Goal: Transaction & Acquisition: Purchase product/service

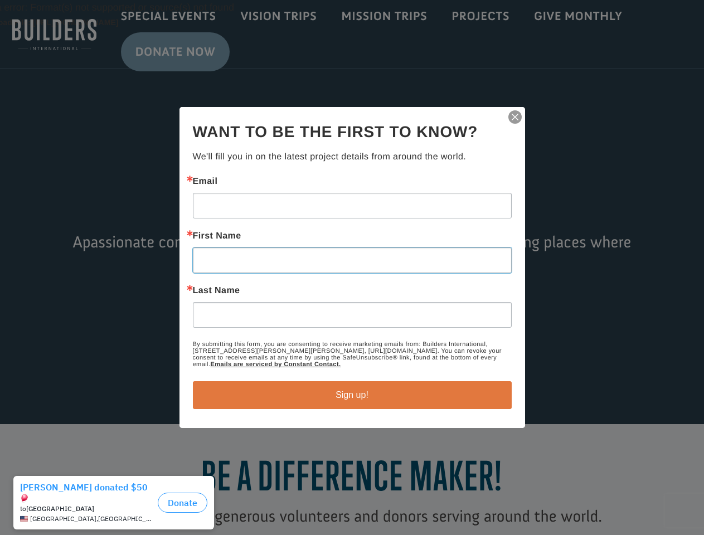
click at [352, 268] on input "First Name" at bounding box center [352, 261] width 319 height 26
click at [515, 117] on img "button" at bounding box center [516, 117] width 16 height 16
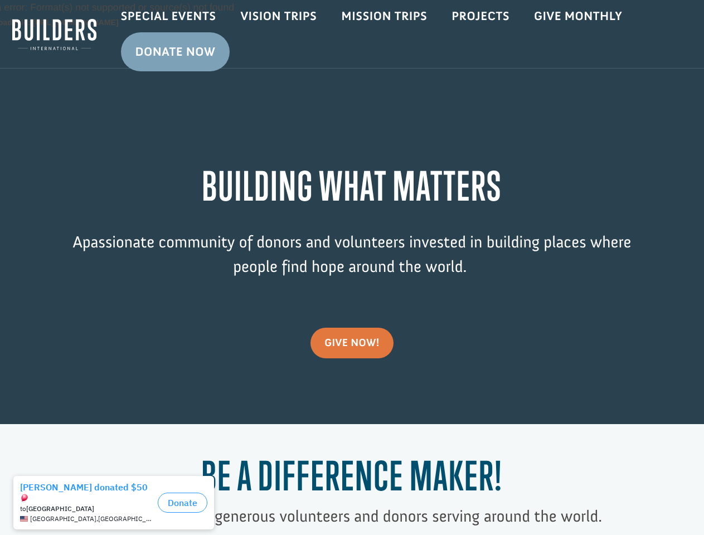
click at [353, 395] on div "Video Player Media error: Format(s) not supported or source(s) not found Downlo…" at bounding box center [352, 212] width 704 height 424
click at [117, 515] on div "[GEOGRAPHIC_DATA] , [GEOGRAPHIC_DATA]" at bounding box center [86, 519] width 133 height 8
click at [182, 500] on button "Donate" at bounding box center [183, 503] width 50 height 20
